Goal: Use online tool/utility: Use online tool/utility

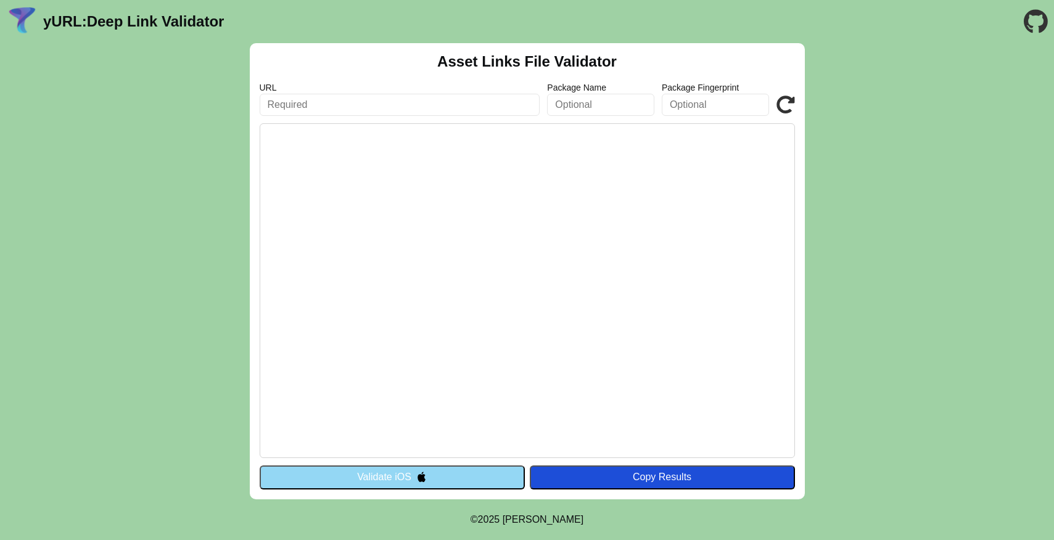
click at [382, 107] on input "text" at bounding box center [400, 105] width 281 height 22
type input "[DOMAIN_NAME]"
click at [471, 500] on footer "© 2025 Michael Ibragimchayev" at bounding box center [527, 520] width 113 height 41
drag, startPoint x: 594, startPoint y: 478, endPoint x: 493, endPoint y: 484, distance: 101.3
click at [493, 484] on div "Validate iOS Copy Results" at bounding box center [527, 477] width 535 height 23
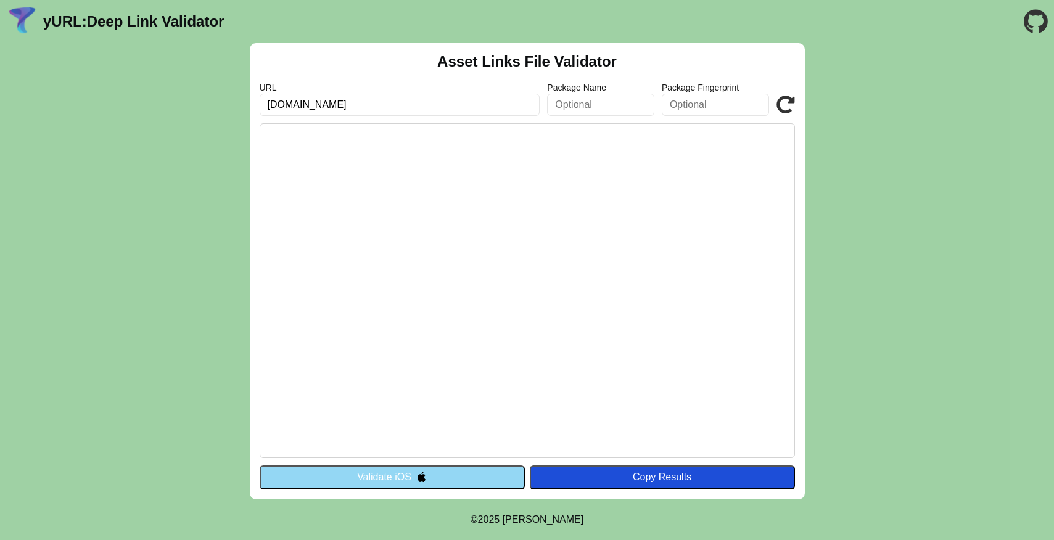
click at [476, 482] on button "Validate iOS" at bounding box center [392, 477] width 265 height 23
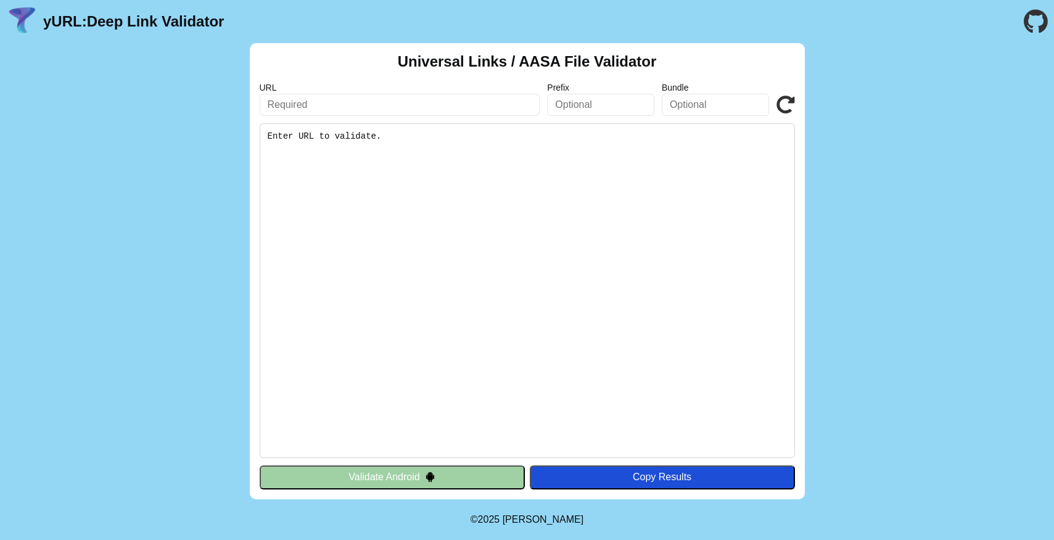
drag, startPoint x: 467, startPoint y: 478, endPoint x: 440, endPoint y: 249, distance: 230.5
click at [440, 250] on div "Universal Links / AASA File Validator URL Prefix Bundle Validate Enter URL to v…" at bounding box center [527, 271] width 555 height 456
click at [379, 107] on input "text" at bounding box center [400, 105] width 281 height 22
type input "[DOMAIN_NAME]"
click at [428, 473] on img at bounding box center [430, 477] width 10 height 10
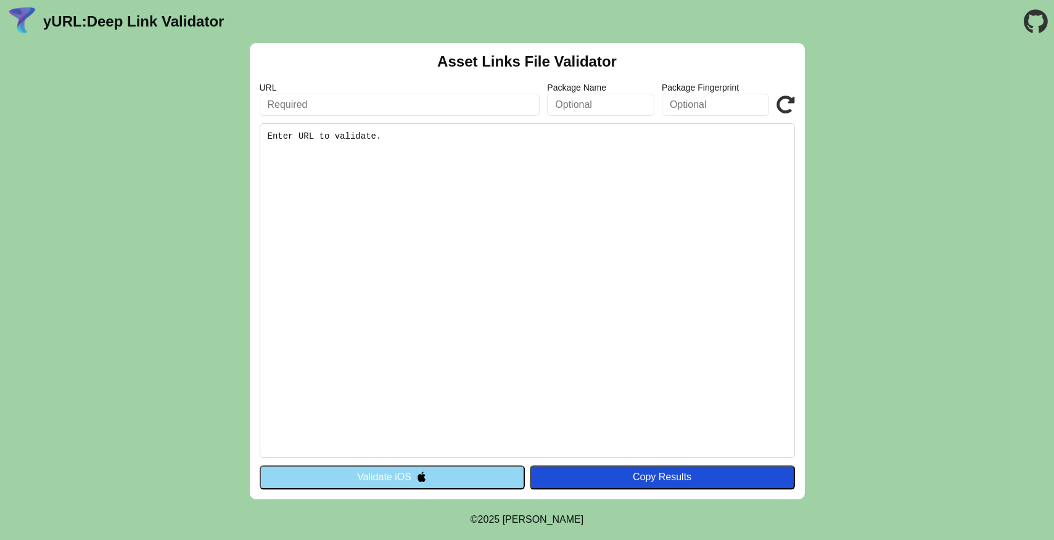
click at [301, 110] on input "text" at bounding box center [400, 105] width 281 height 22
type input "[DOMAIN_NAME]"
click at [600, 109] on input "text" at bounding box center [600, 105] width 107 height 22
type input "c"
